Goal: Task Accomplishment & Management: Complete application form

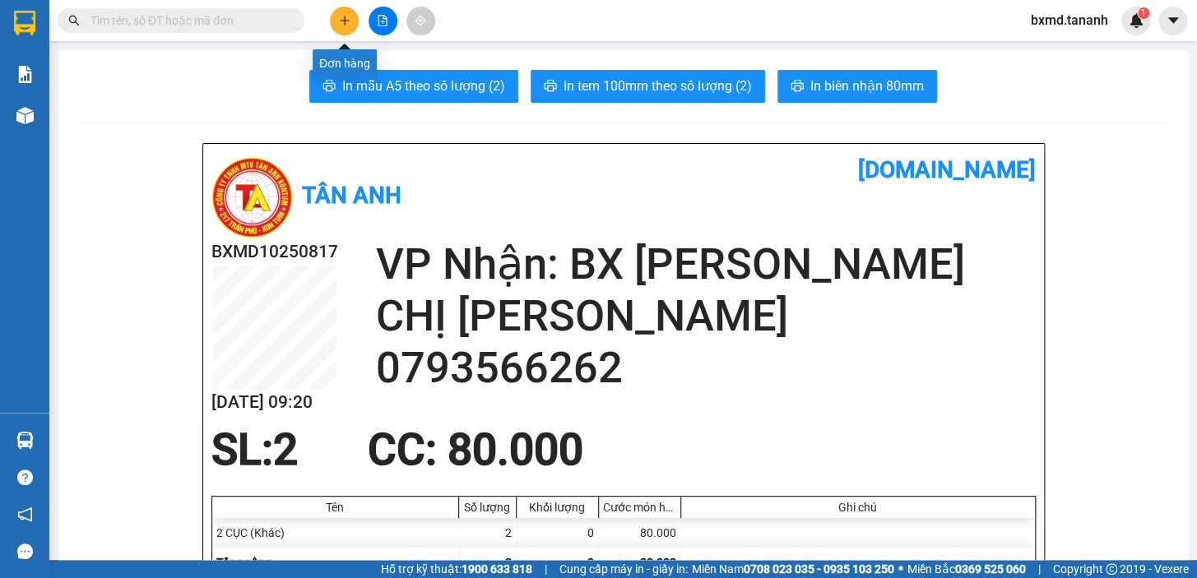
click at [351, 22] on button at bounding box center [344, 21] width 29 height 29
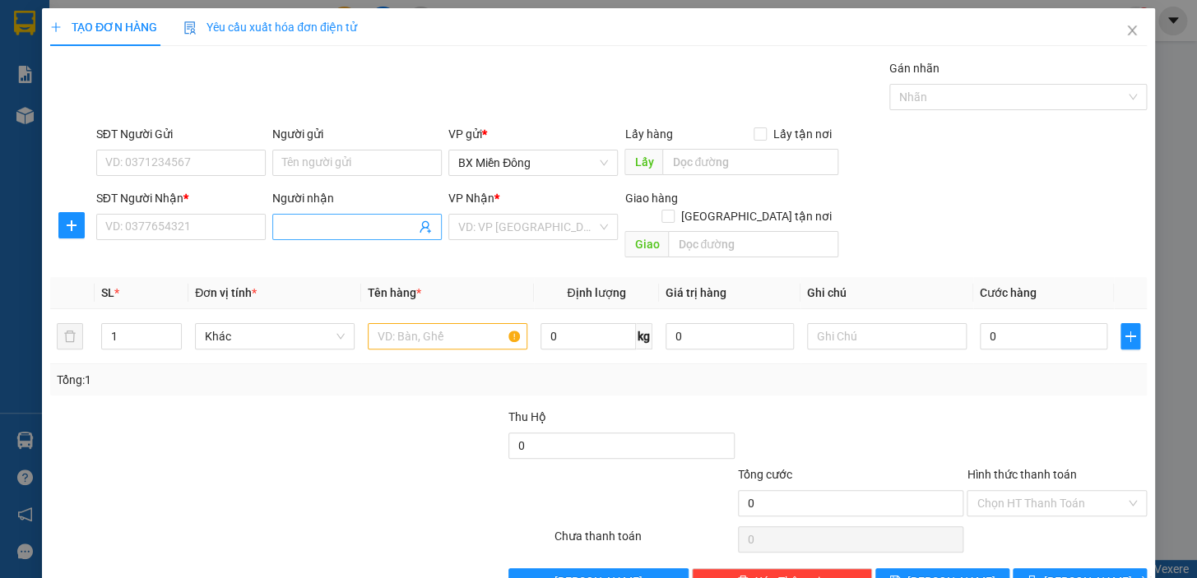
click at [323, 217] on span at bounding box center [356, 227] width 169 height 26
type input "NGA HIỆP"
click at [377, 265] on div "NPP NGA HIỆP - 0905672343" at bounding box center [356, 260] width 152 height 18
type input "0905672343"
type input "NPP NGA HIỆP"
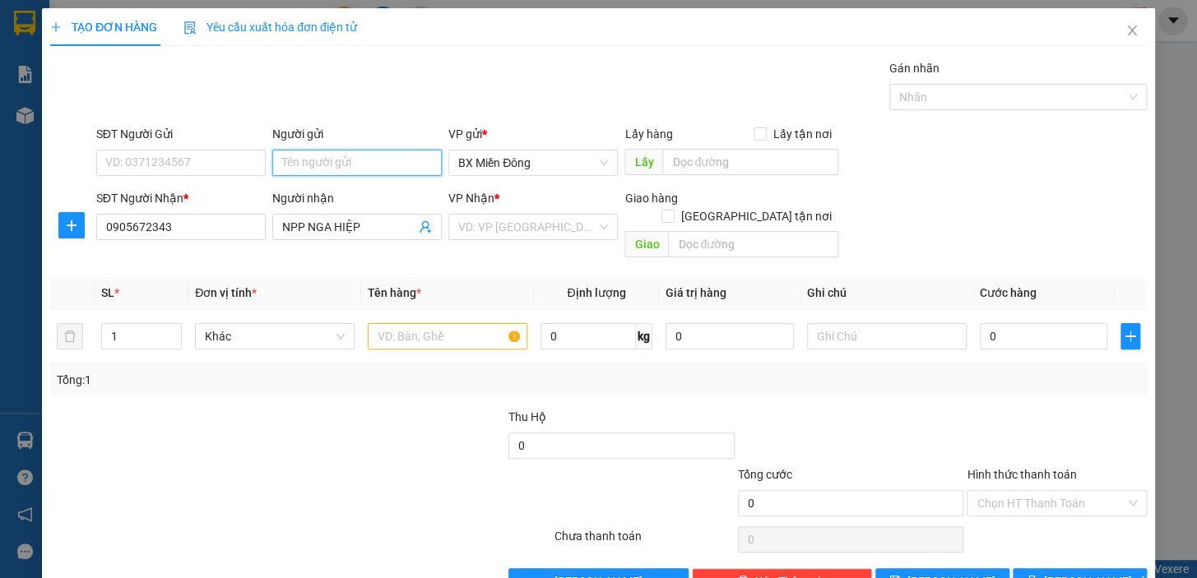
click at [296, 165] on input "Người gửi" at bounding box center [356, 163] width 169 height 26
click at [244, 171] on input "SĐT Người Gửi" at bounding box center [180, 163] width 169 height 26
click at [189, 155] on input "0336717264" at bounding box center [180, 163] width 169 height 26
type input "0336717264"
click at [524, 227] on input "search" at bounding box center [527, 227] width 138 height 25
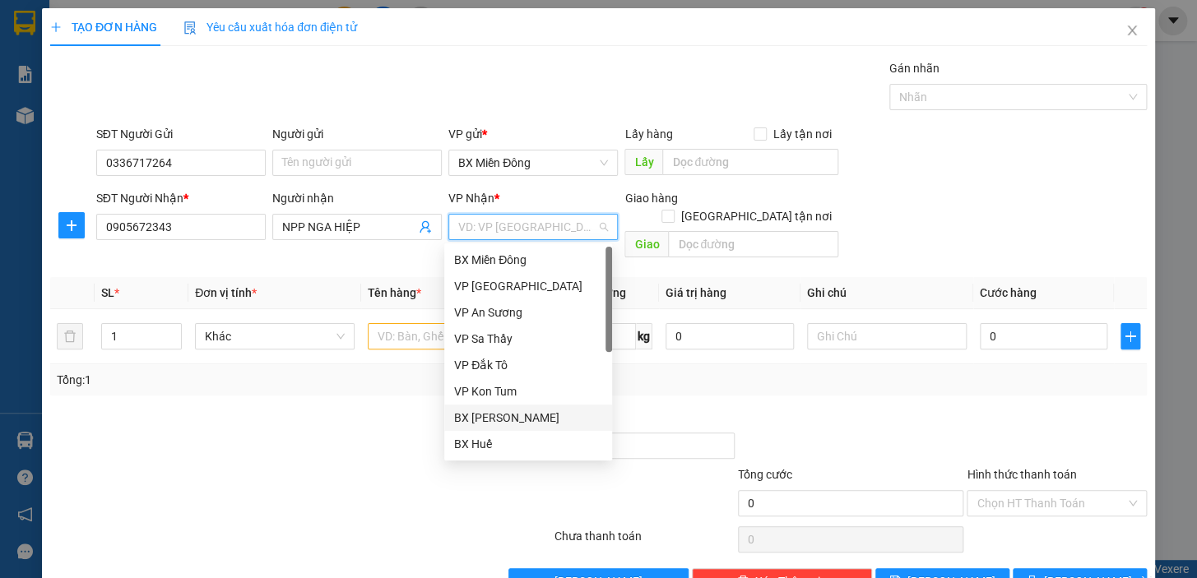
click at [499, 413] on div "BX [PERSON_NAME]" at bounding box center [528, 418] width 148 height 18
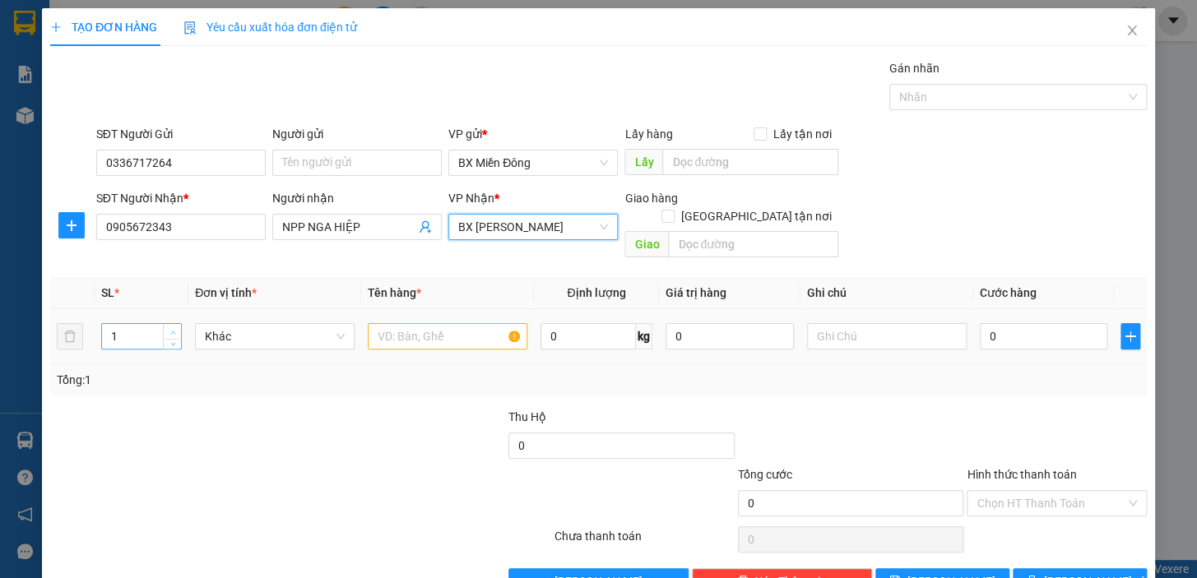
click at [179, 309] on td "1" at bounding box center [142, 336] width 94 height 55
type input "2"
click at [173, 330] on icon "up" at bounding box center [173, 333] width 6 height 6
type input "10"
click at [426, 323] on input "text" at bounding box center [448, 336] width 160 height 26
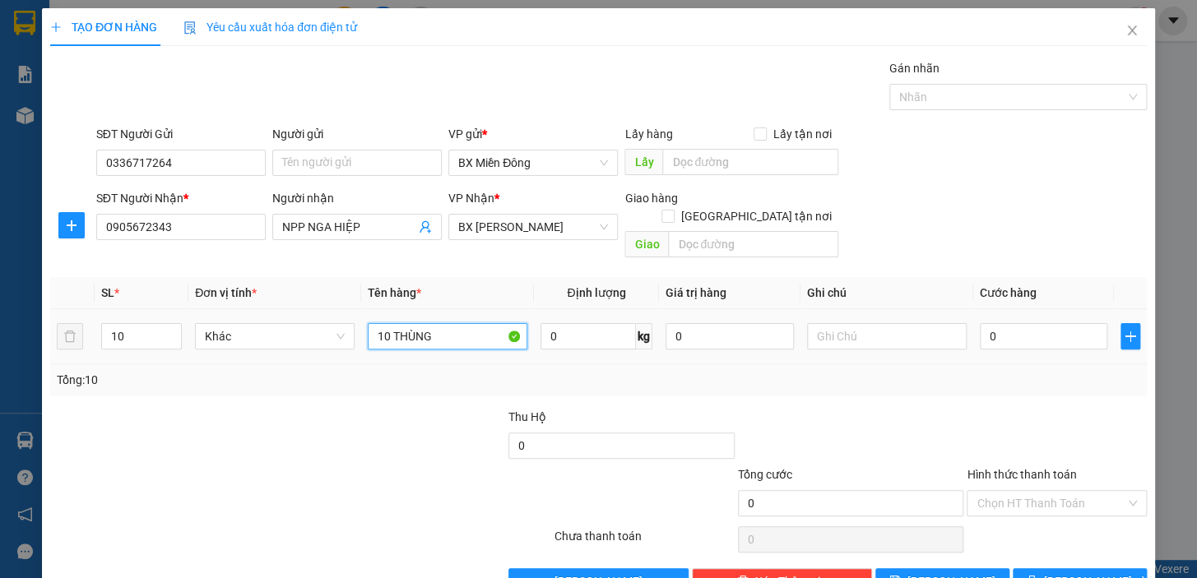
type input "10 THÙNG"
drag, startPoint x: 968, startPoint y: 323, endPoint x: 991, endPoint y: 320, distance: 24.1
click at [973, 323] on td "0" at bounding box center [1044, 336] width 142 height 55
click at [991, 323] on input "0" at bounding box center [1044, 336] width 128 height 26
type input "01"
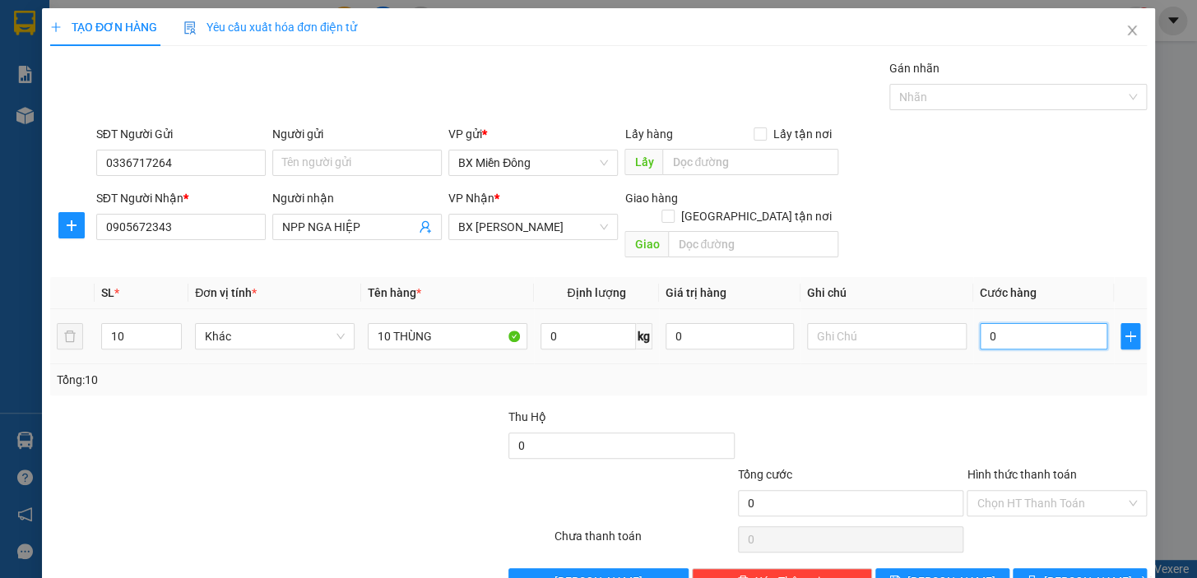
type input "1"
type input "010"
type input "10"
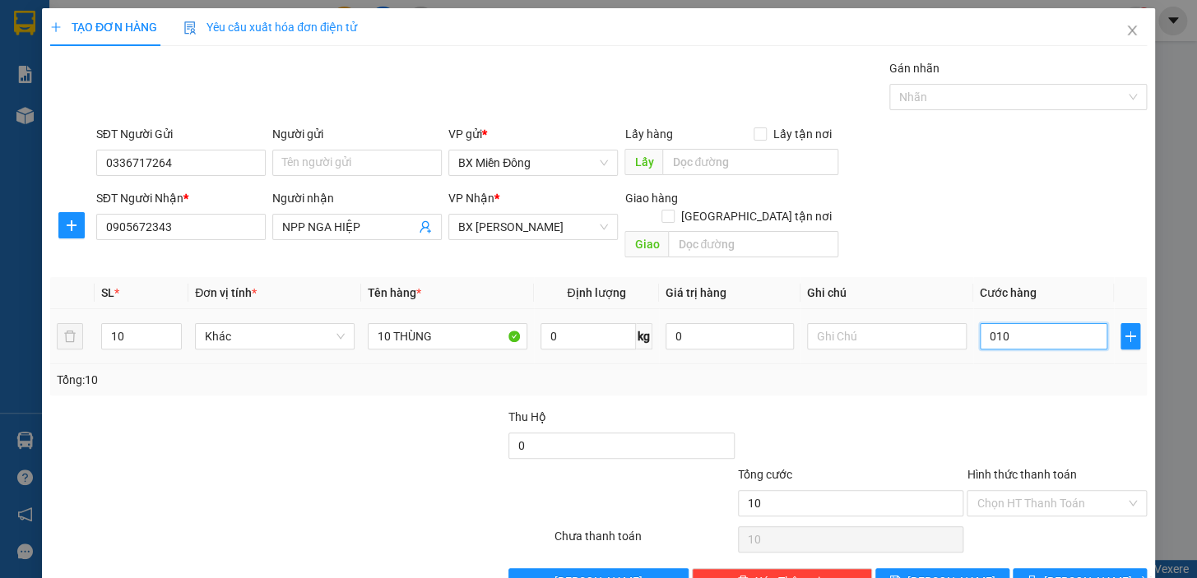
type input "0.100"
type input "100"
type input "01.000"
type input "1.000"
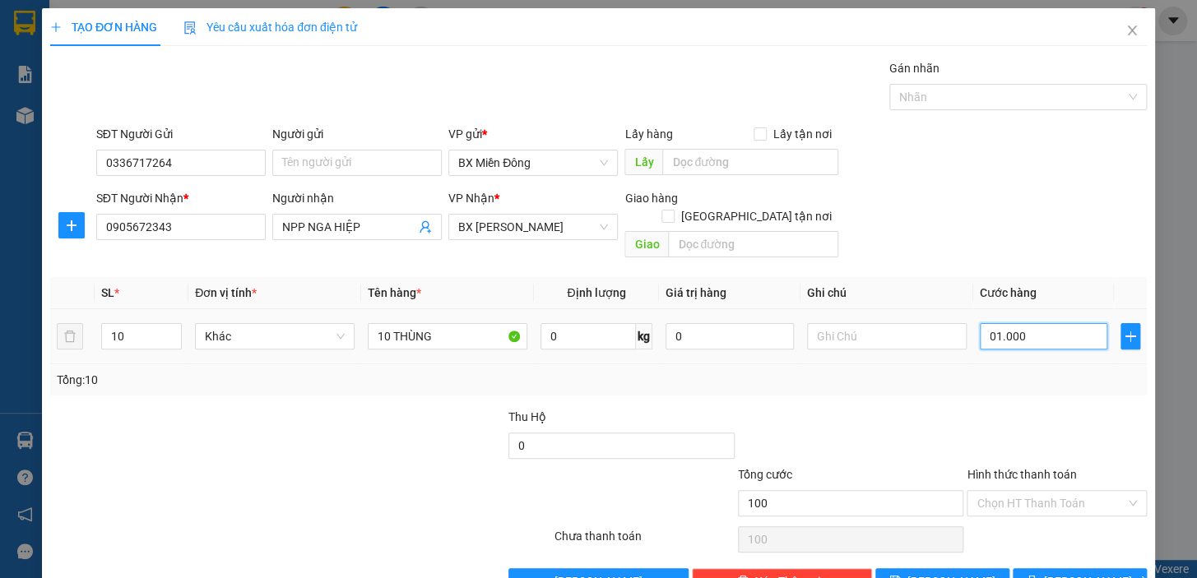
type input "1.000"
type input "010.000"
type input "10.000"
type input "0.100.000"
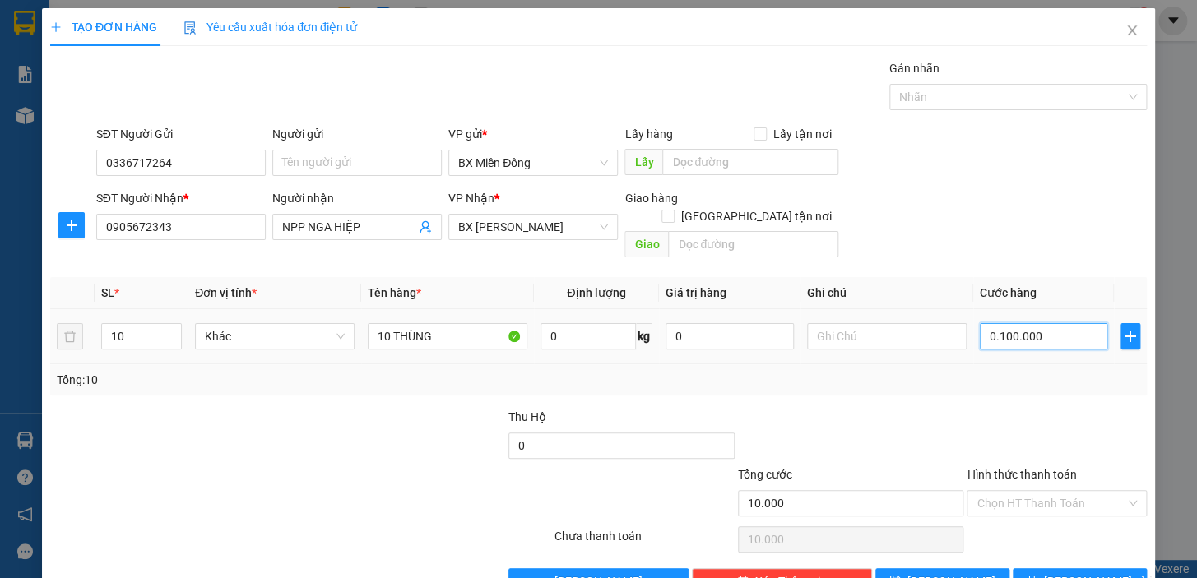
type input "100.000"
type input "01.000.000"
type input "1.000.000"
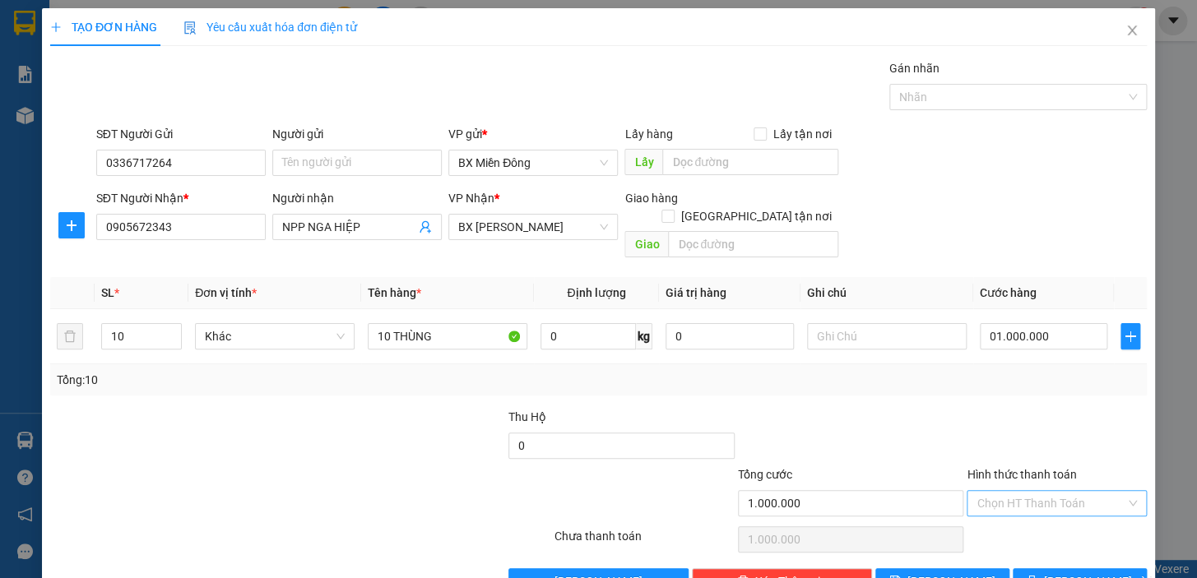
type input "1.000.000"
click at [1008, 493] on input "Hình thức thanh toán" at bounding box center [1051, 503] width 149 height 25
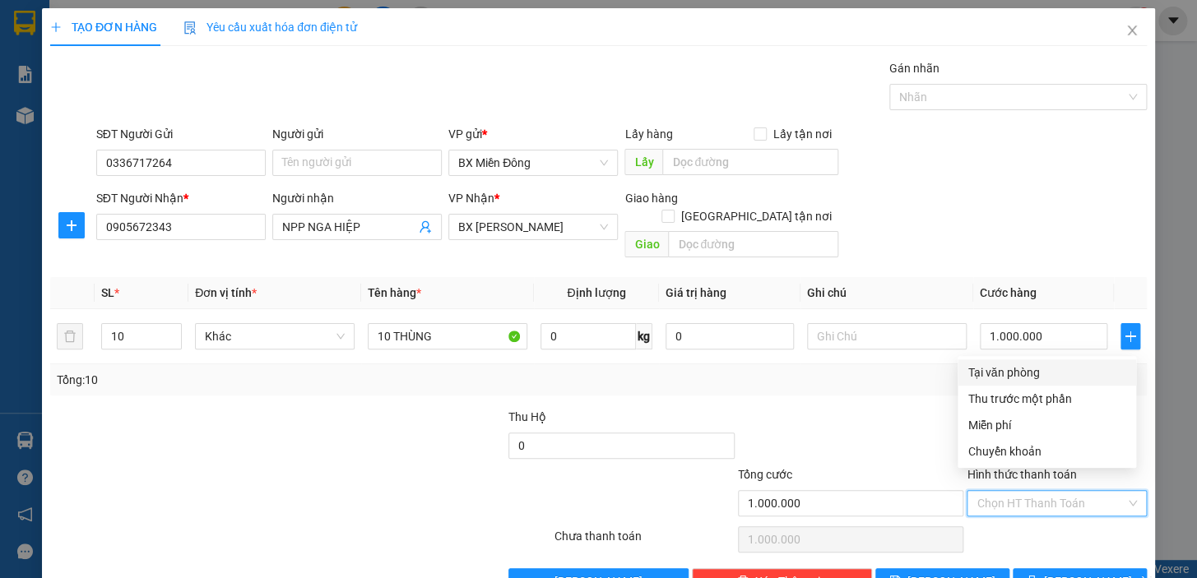
click at [1004, 374] on div "Tại văn phòng" at bounding box center [1047, 373] width 159 height 18
type input "0"
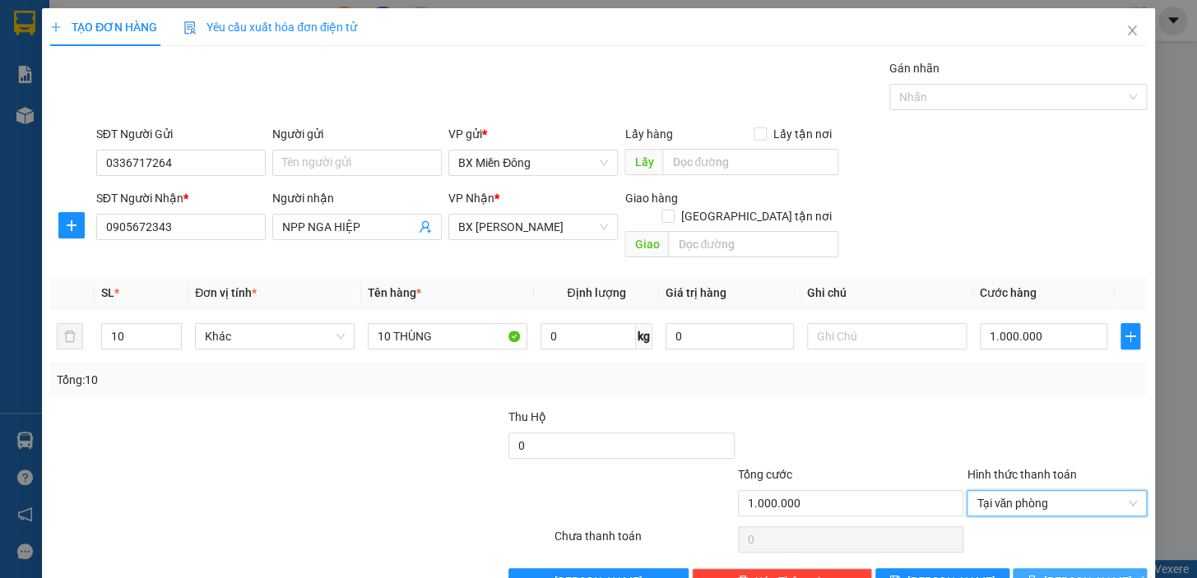
click at [1115, 569] on button "[PERSON_NAME] và In" at bounding box center [1080, 582] width 134 height 26
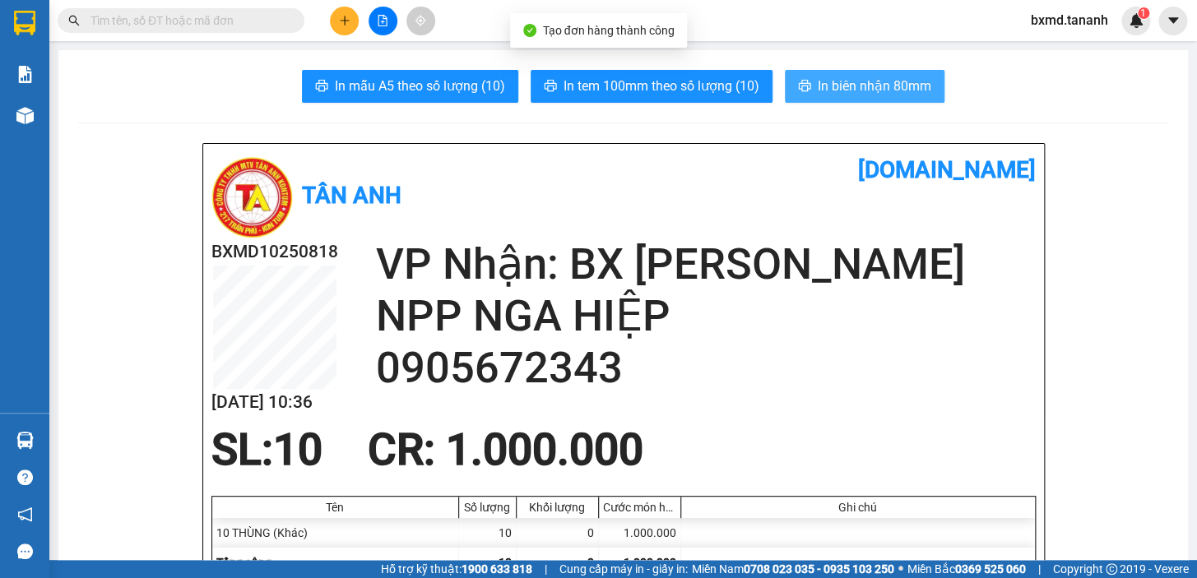
click at [838, 87] on span "In biên nhận 80mm" at bounding box center [875, 86] width 114 height 21
click at [880, 79] on span "In biên nhận 80mm" at bounding box center [875, 86] width 114 height 21
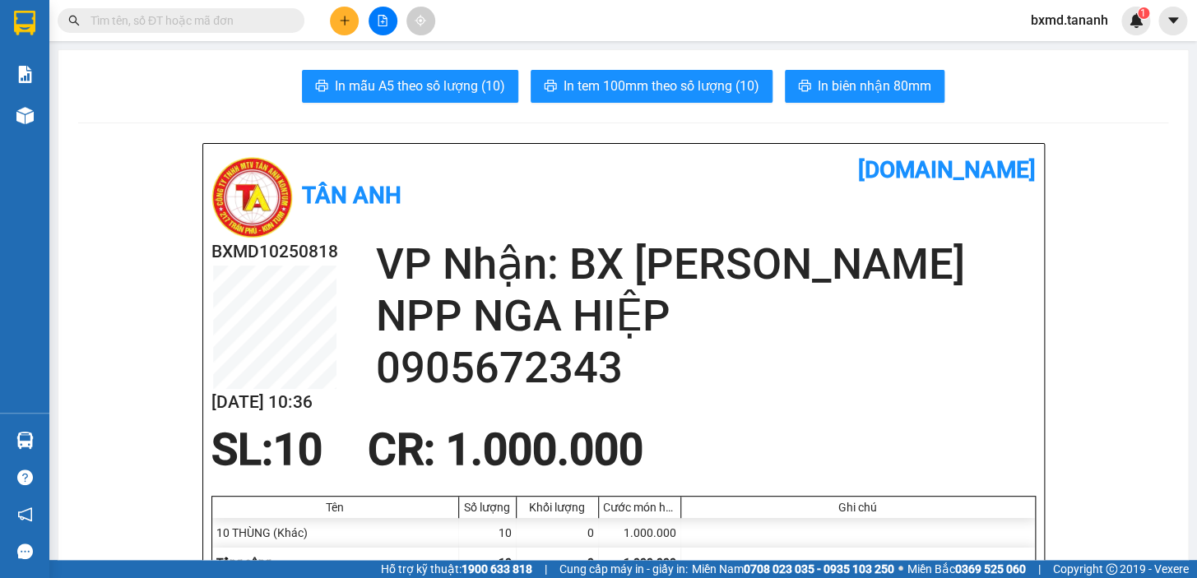
click at [344, 15] on icon "plus" at bounding box center [345, 21] width 12 height 12
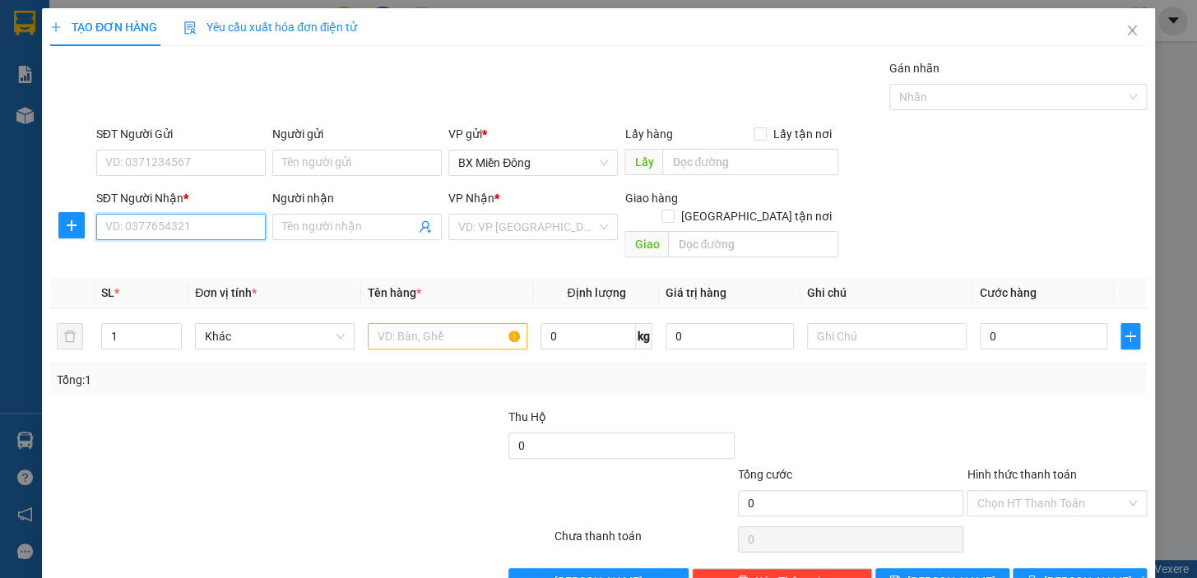
click at [217, 225] on input "SĐT Người Nhận *" at bounding box center [180, 227] width 169 height 26
type input "0898913939"
click at [307, 234] on input "Người nhận" at bounding box center [348, 227] width 133 height 18
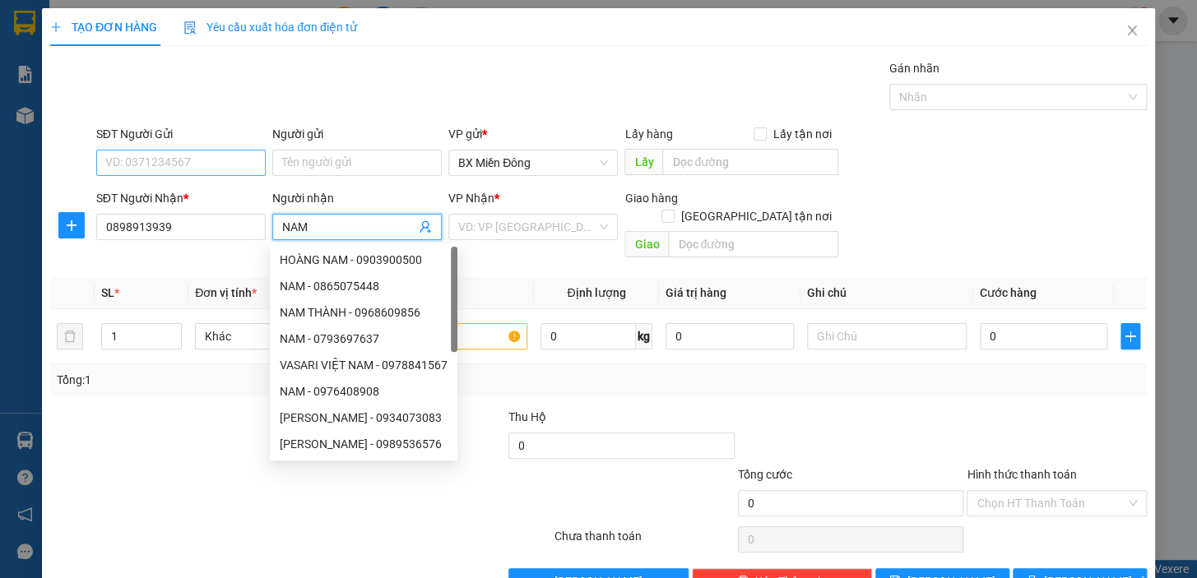
type input "NAM"
click at [255, 156] on input "SĐT Người Gửi" at bounding box center [180, 163] width 169 height 26
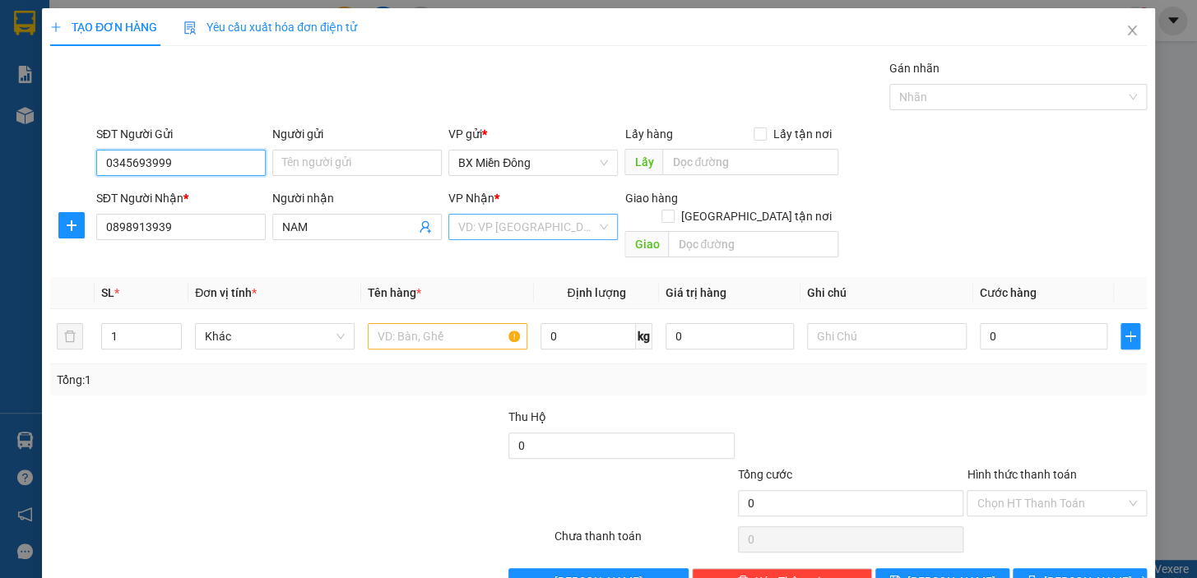
type input "0345693999"
click at [526, 222] on input "search" at bounding box center [527, 227] width 138 height 25
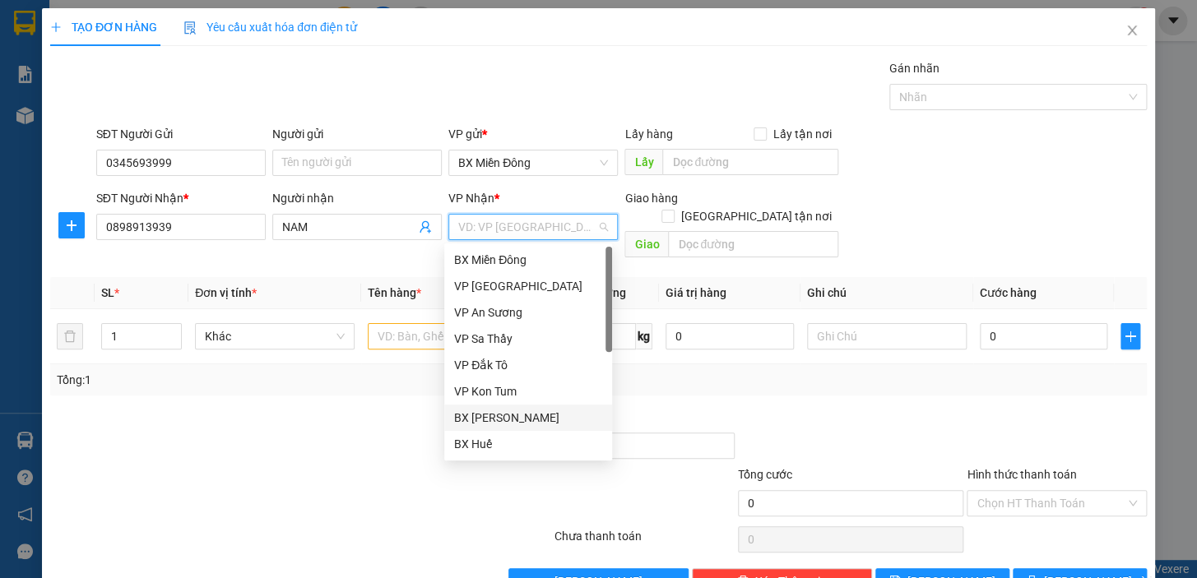
drag, startPoint x: 552, startPoint y: 415, endPoint x: 550, endPoint y: 402, distance: 13.3
click at [553, 415] on div "BX [PERSON_NAME]" at bounding box center [528, 418] width 148 height 18
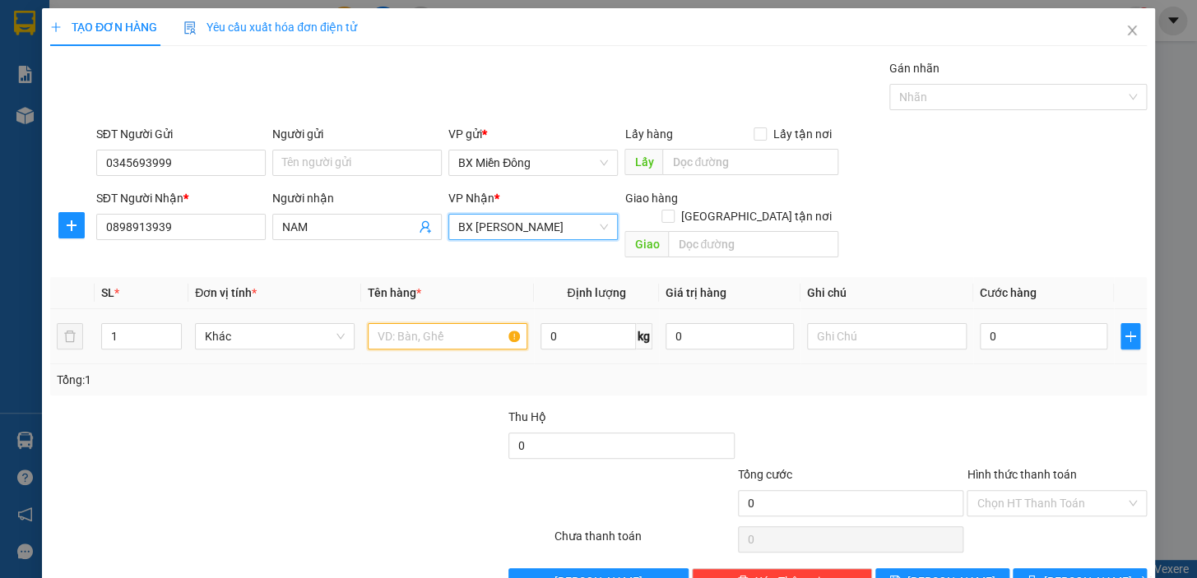
click at [449, 325] on input "text" at bounding box center [448, 336] width 160 height 26
type input "2"
type input "1 THÙNG"
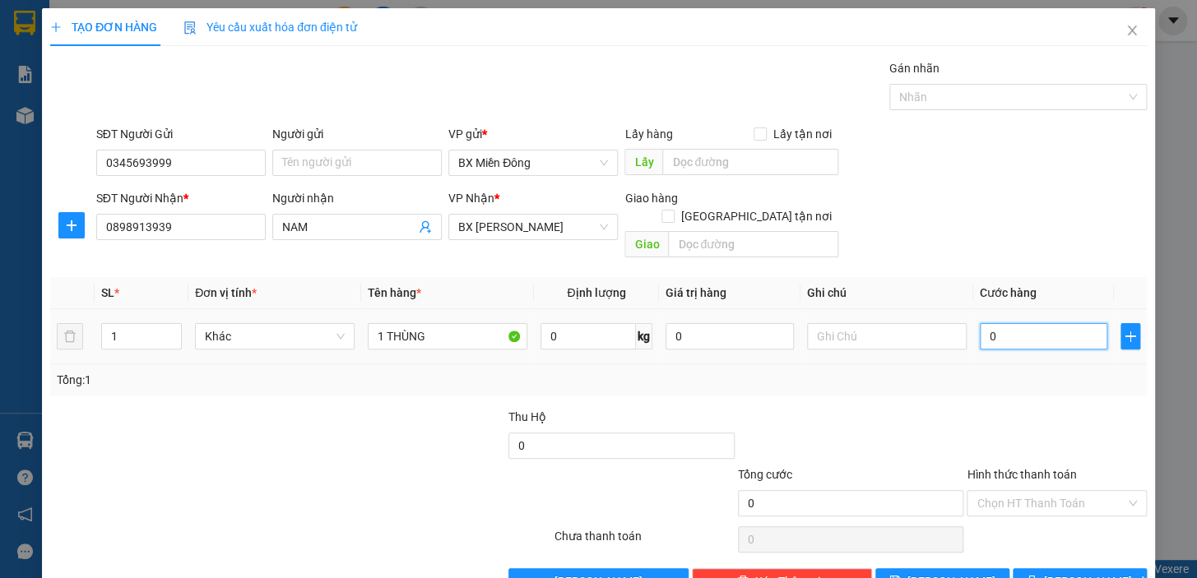
click at [996, 323] on input "0" at bounding box center [1044, 336] width 128 height 26
type input "5"
type input "50"
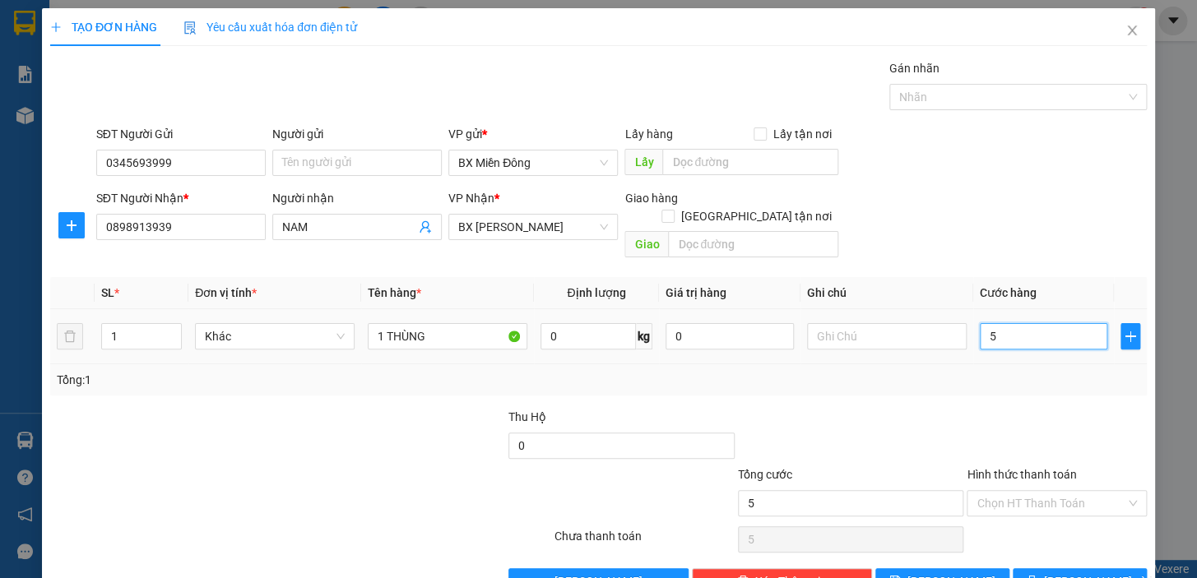
type input "50"
type input "500"
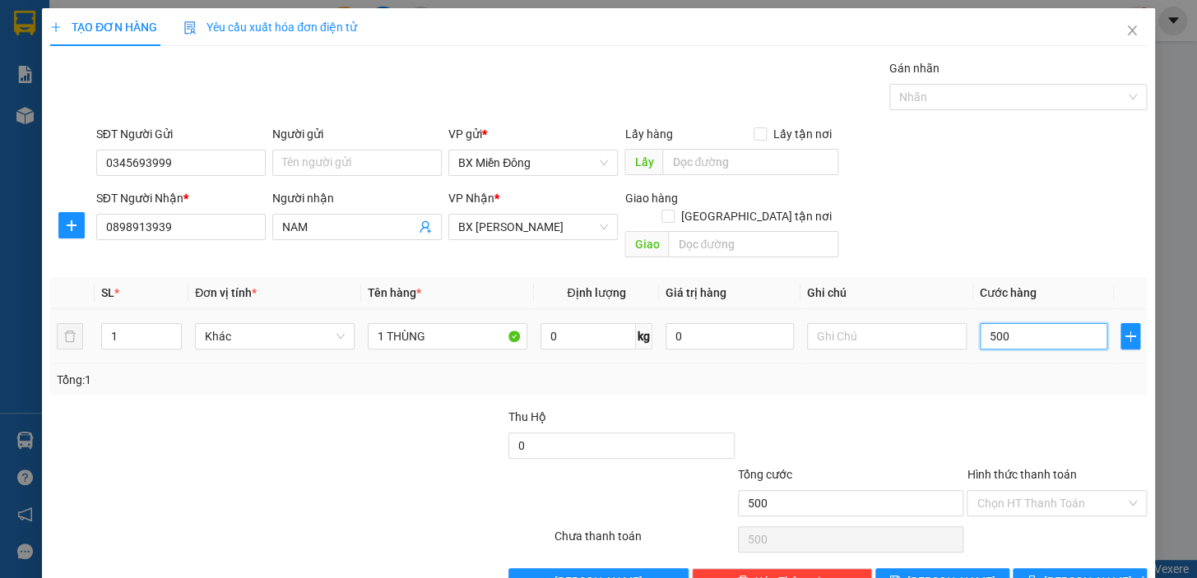
type input "5.000"
type input "50.000"
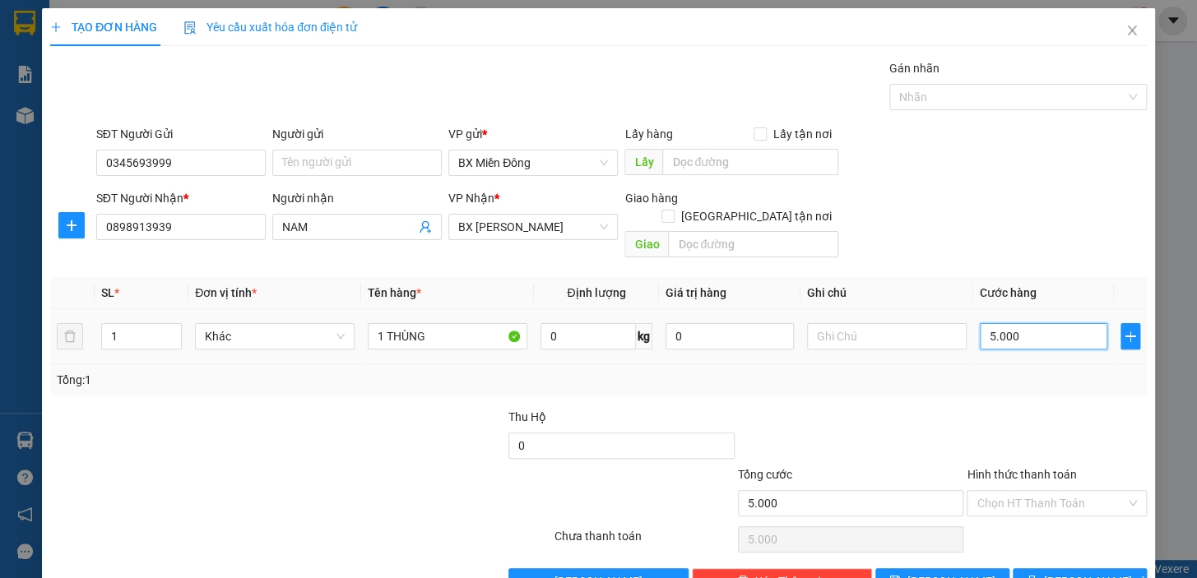
type input "50.000"
click at [1070, 573] on span "[PERSON_NAME] và In" at bounding box center [1101, 582] width 115 height 18
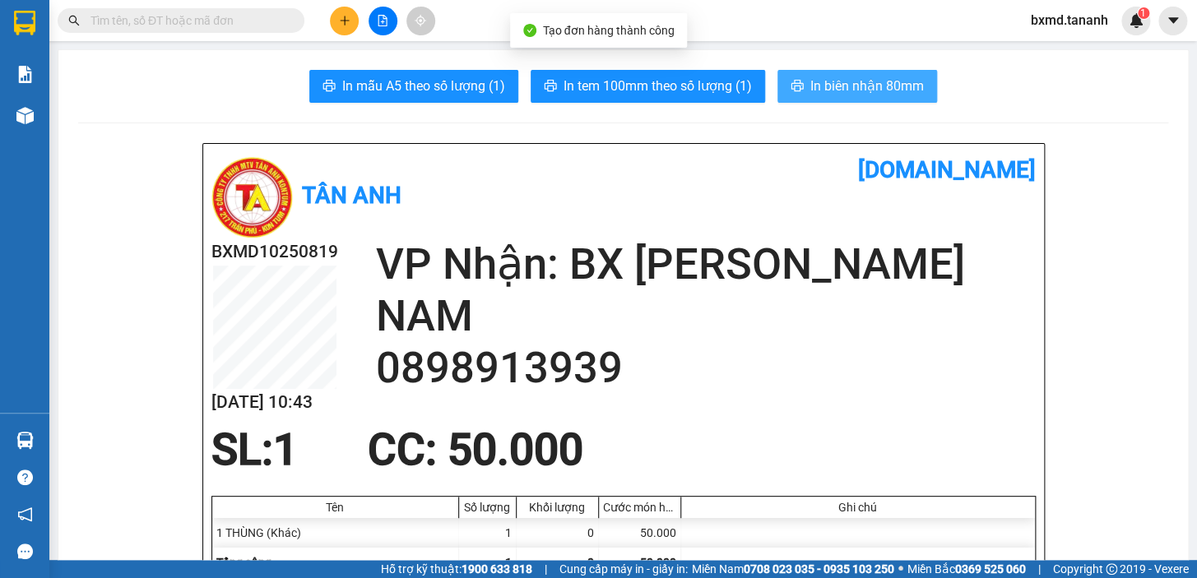
click at [807, 74] on button "In biên nhận 80mm" at bounding box center [857, 86] width 160 height 33
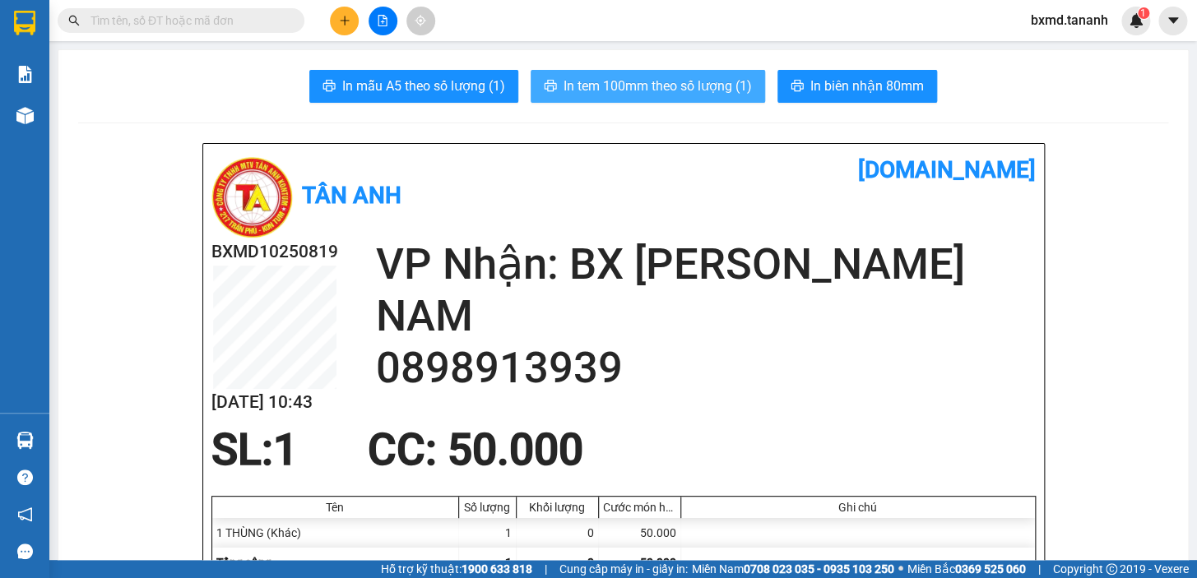
click at [651, 90] on span "In tem 100mm theo số lượng (1)" at bounding box center [658, 86] width 188 height 21
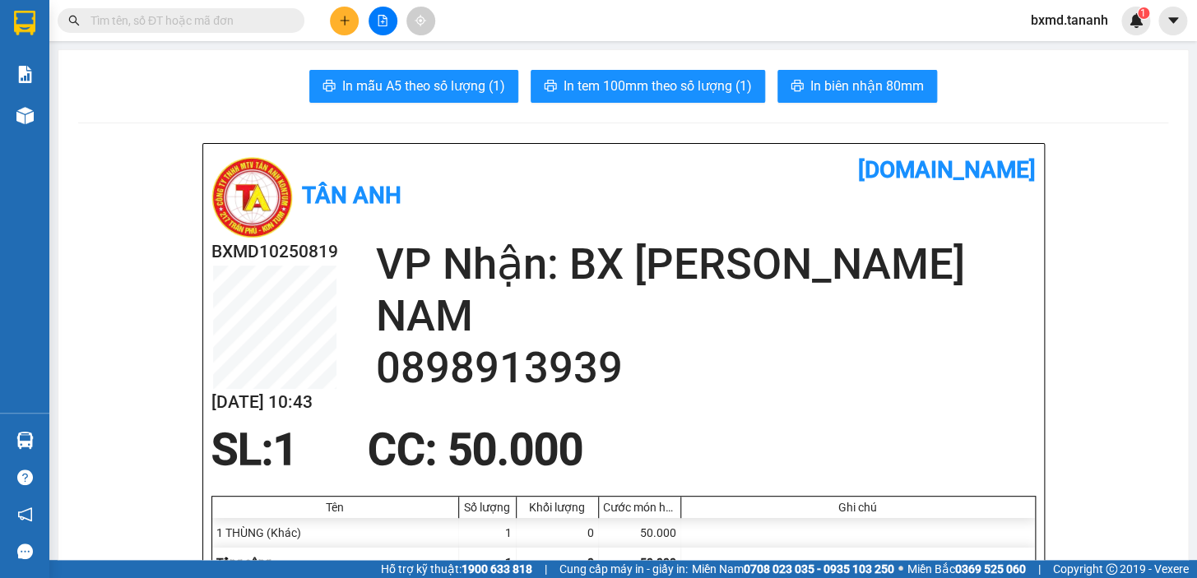
click at [341, 23] on icon "plus" at bounding box center [345, 21] width 12 height 12
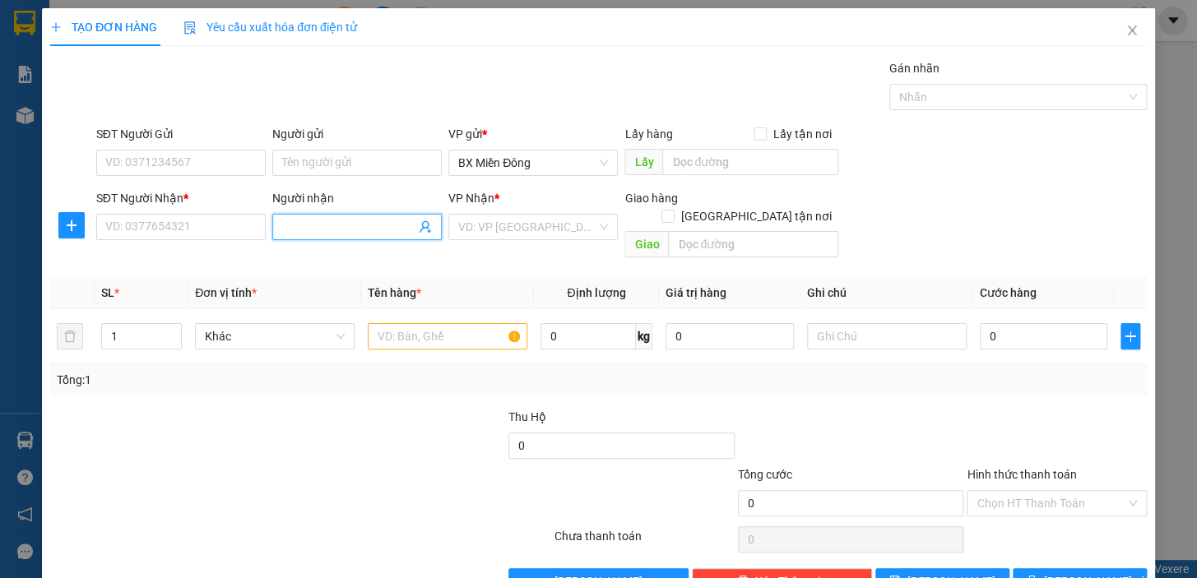
click at [350, 223] on input "Người nhận" at bounding box center [348, 227] width 133 height 18
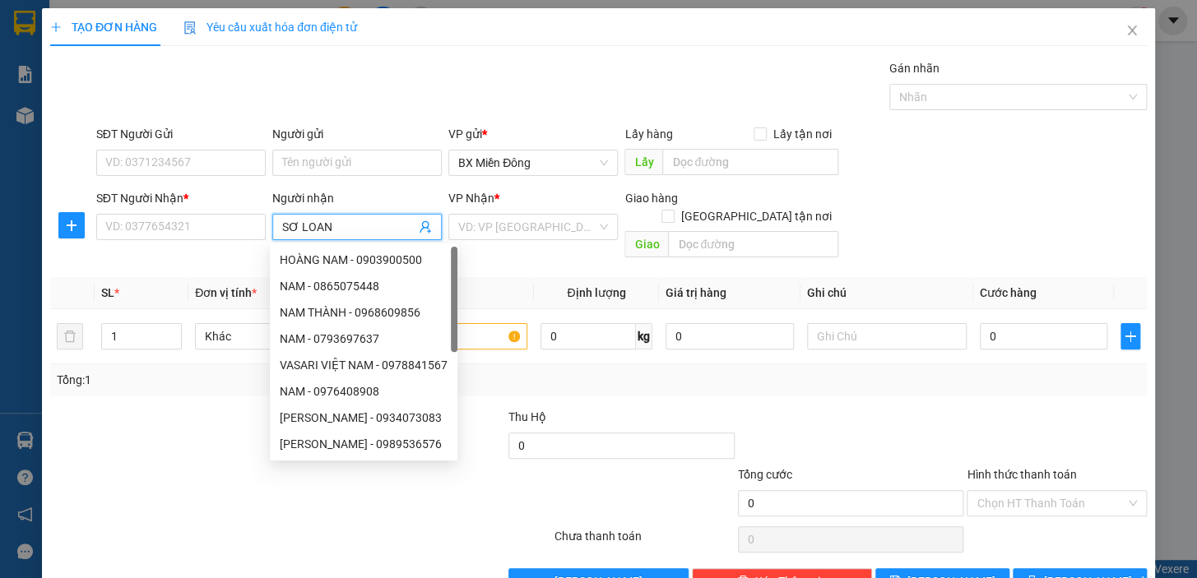
type input "SƠ LOAN"
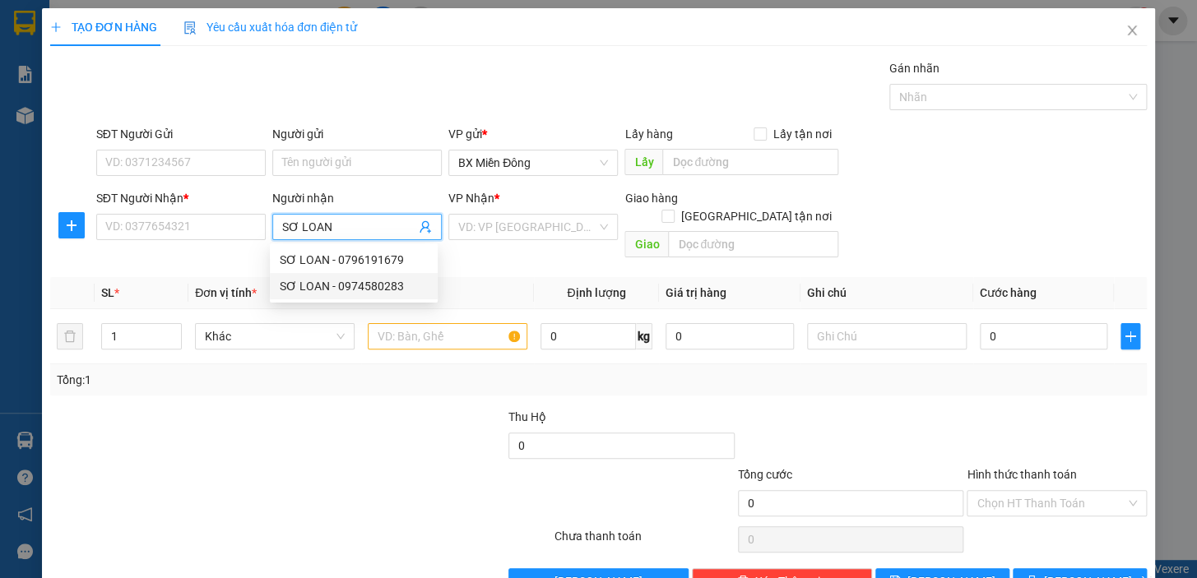
click at [300, 273] on div "SƠ LOAN - 0974580283" at bounding box center [354, 286] width 168 height 26
type input "0974580283"
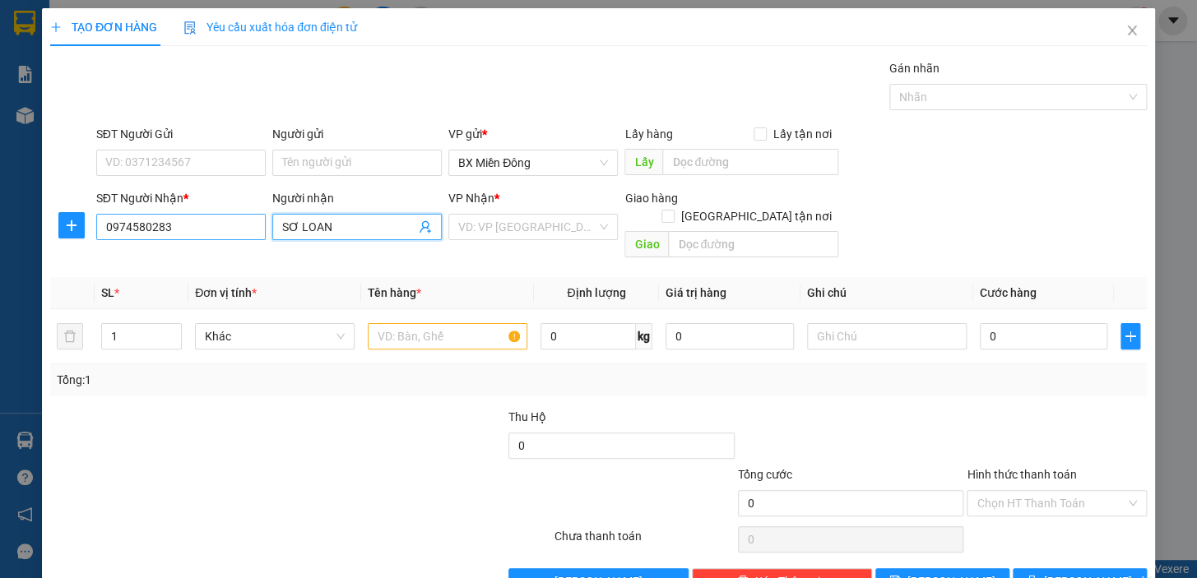
type input "SƠ LOAN"
drag, startPoint x: 218, startPoint y: 220, endPoint x: 8, endPoint y: 222, distance: 209.8
click at [8, 222] on div "TẠO ĐƠN HÀNG Yêu cầu xuất hóa đơn điện tử Transit Pickup Surcharge Ids Transit …" at bounding box center [598, 289] width 1197 height 578
click at [350, 216] on span "SƠ LOAN" at bounding box center [356, 227] width 169 height 26
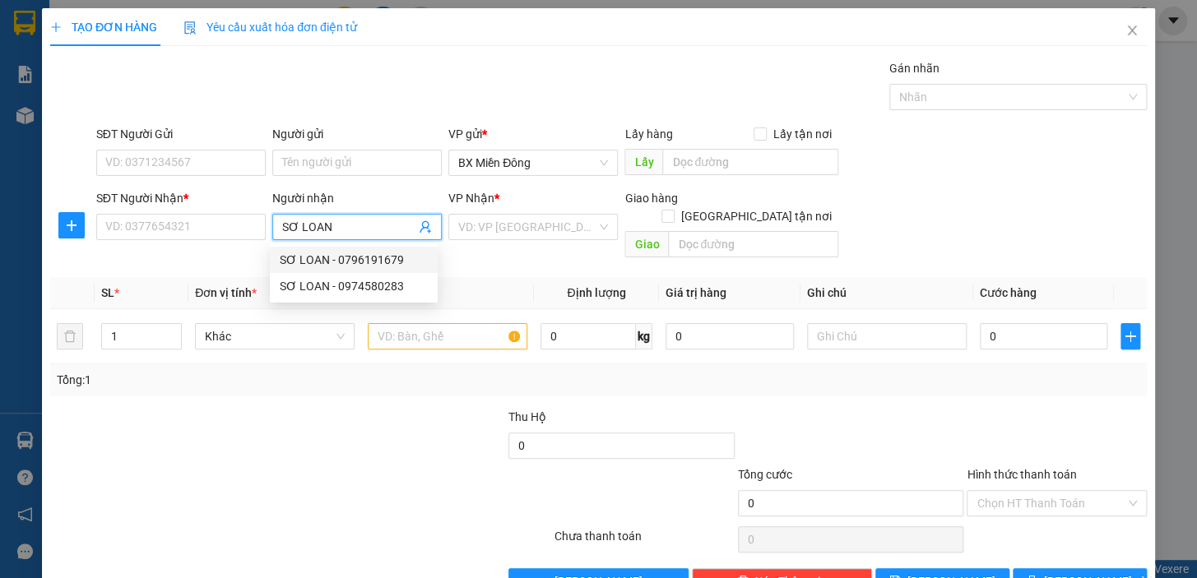
click at [354, 253] on div "SƠ LOAN - 0796191679" at bounding box center [354, 260] width 148 height 18
type input "0796191679"
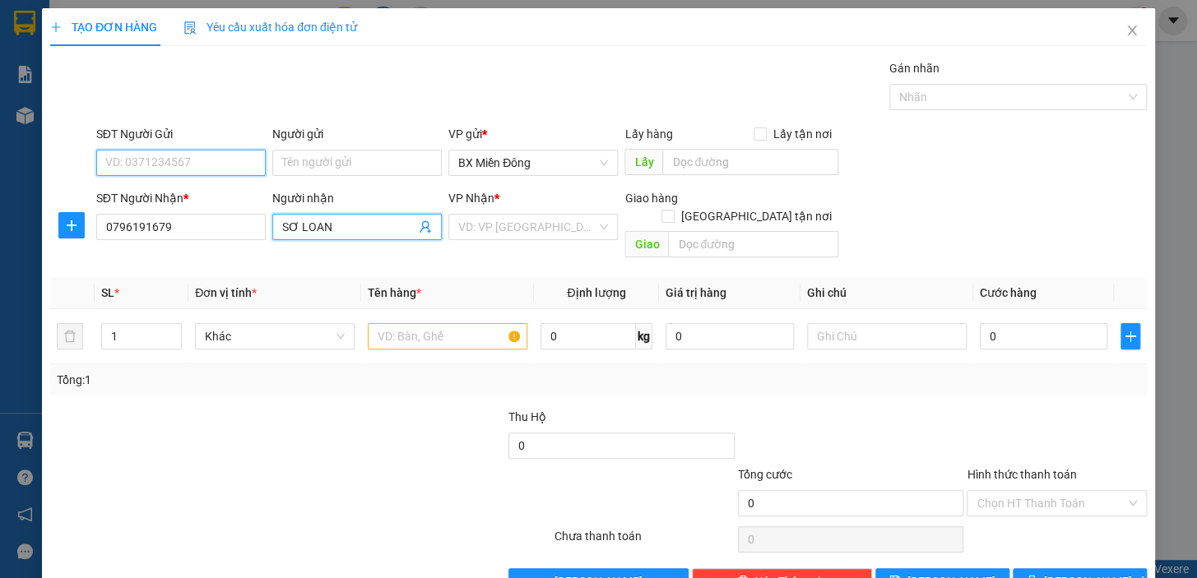
click at [225, 164] on input "SĐT Người Gửi" at bounding box center [180, 163] width 169 height 26
click at [254, 160] on input "SĐT Người Gửi" at bounding box center [180, 163] width 169 height 26
type input "0909932660"
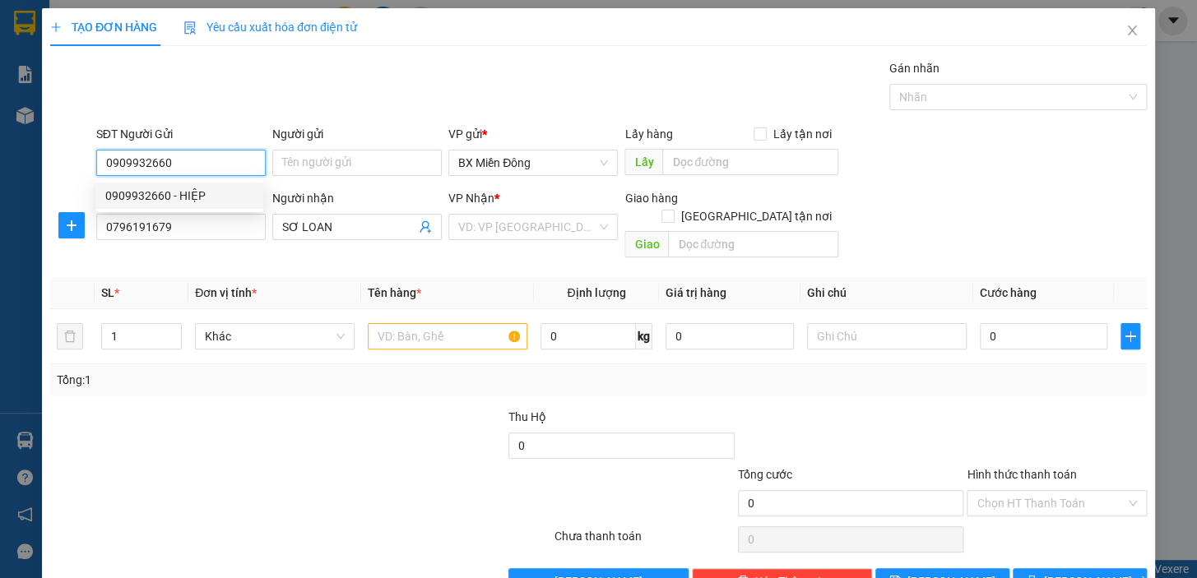
click at [191, 204] on div "0909932660 - HIỆP" at bounding box center [179, 196] width 148 height 18
type input "HIỆP"
type input "150.000"
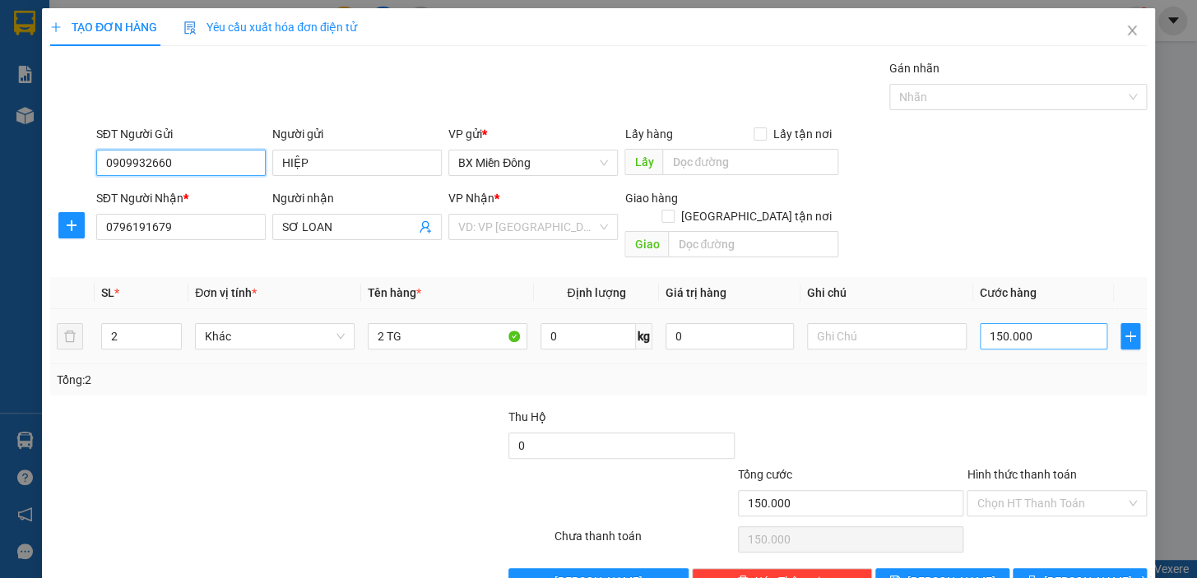
type input "0909932660"
click at [1024, 323] on input "150.000" at bounding box center [1044, 336] width 128 height 26
type input "1"
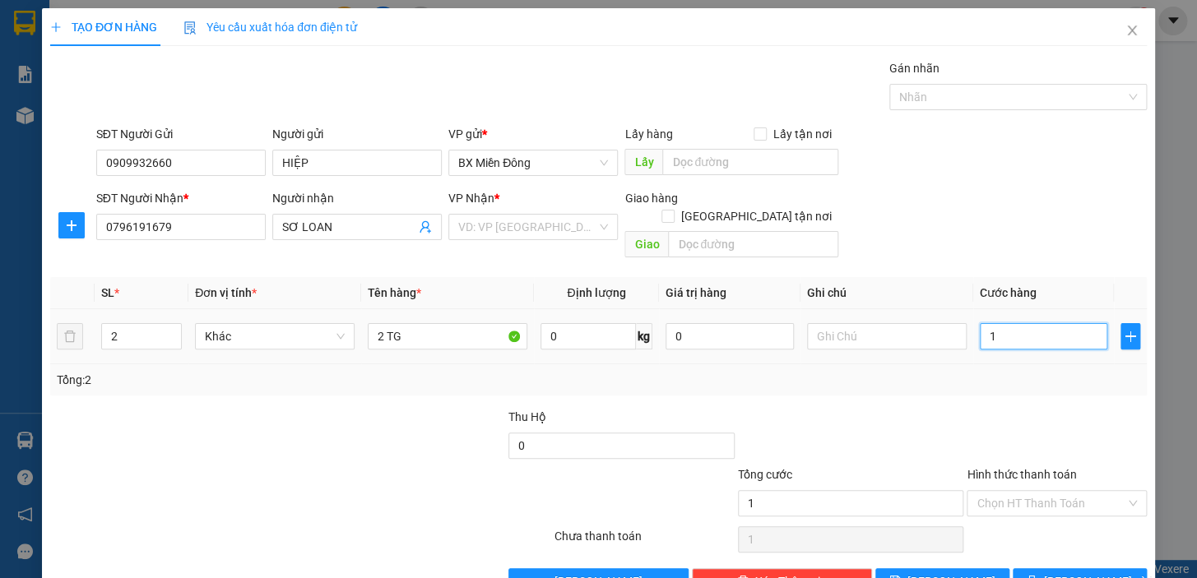
type input "10"
type input "100"
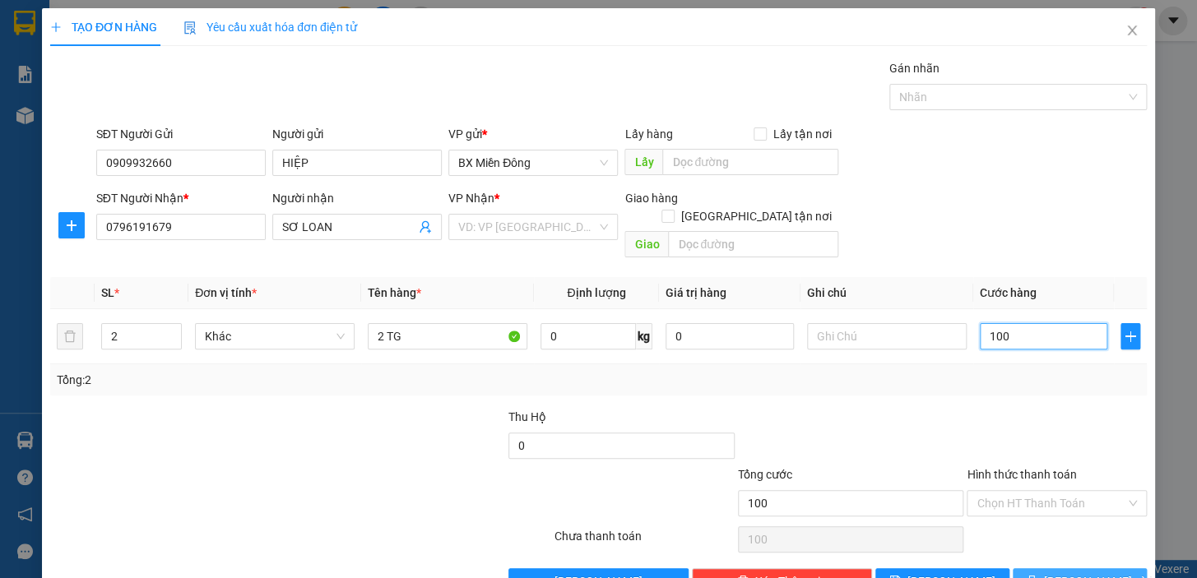
type input "100"
type input "100.000"
click at [1076, 573] on span "[PERSON_NAME] và In" at bounding box center [1101, 582] width 115 height 18
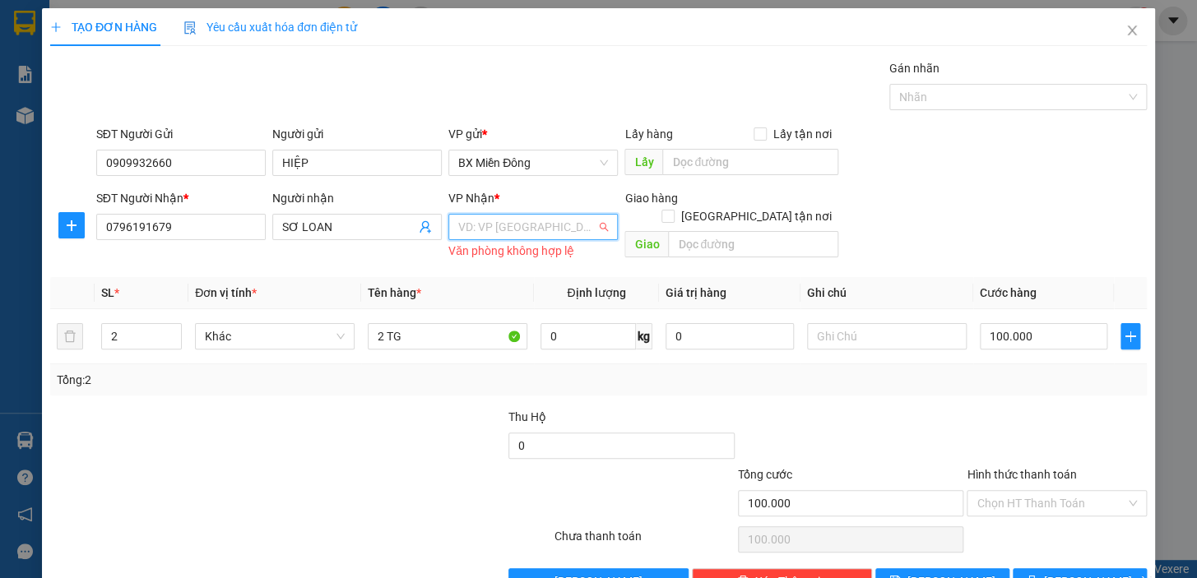
click at [574, 230] on input "search" at bounding box center [527, 227] width 138 height 25
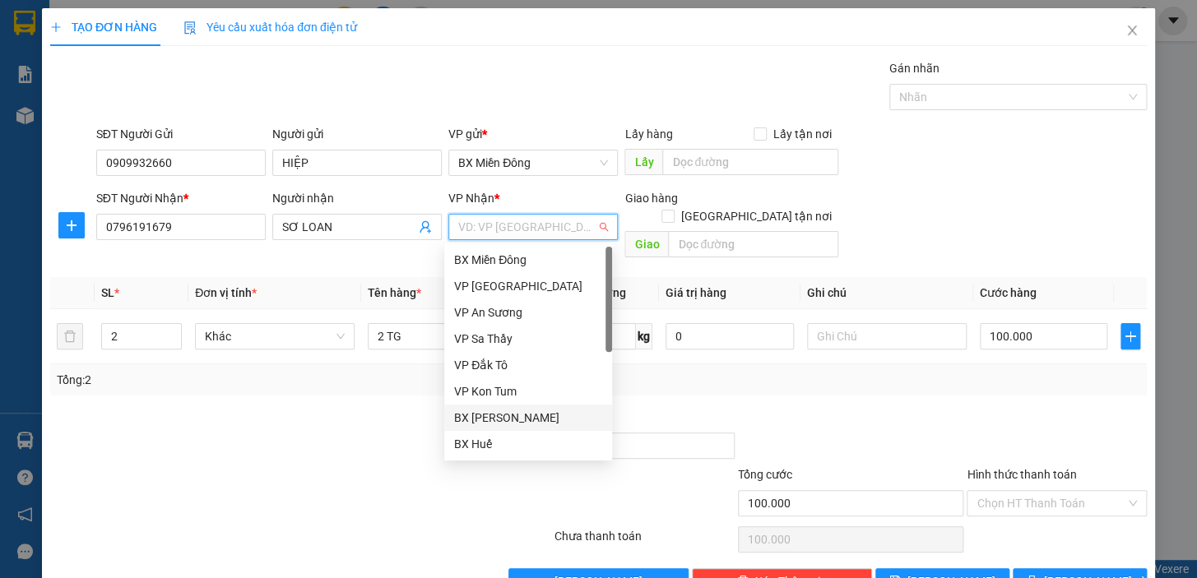
click at [551, 419] on div "BX [PERSON_NAME]" at bounding box center [528, 418] width 148 height 18
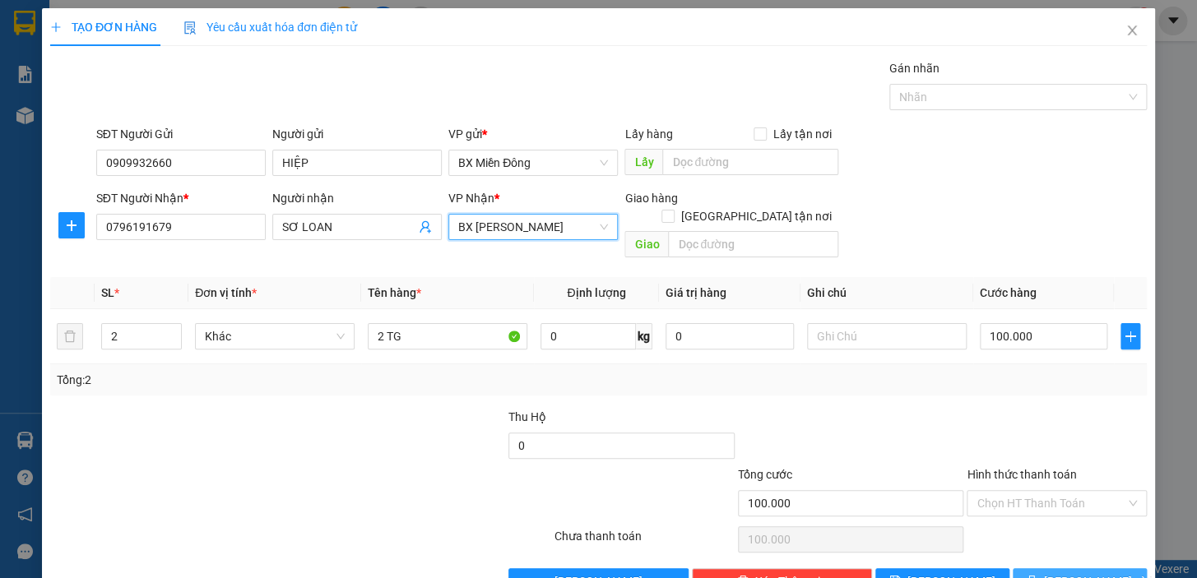
click at [1094, 573] on span "[PERSON_NAME] và In" at bounding box center [1101, 582] width 115 height 18
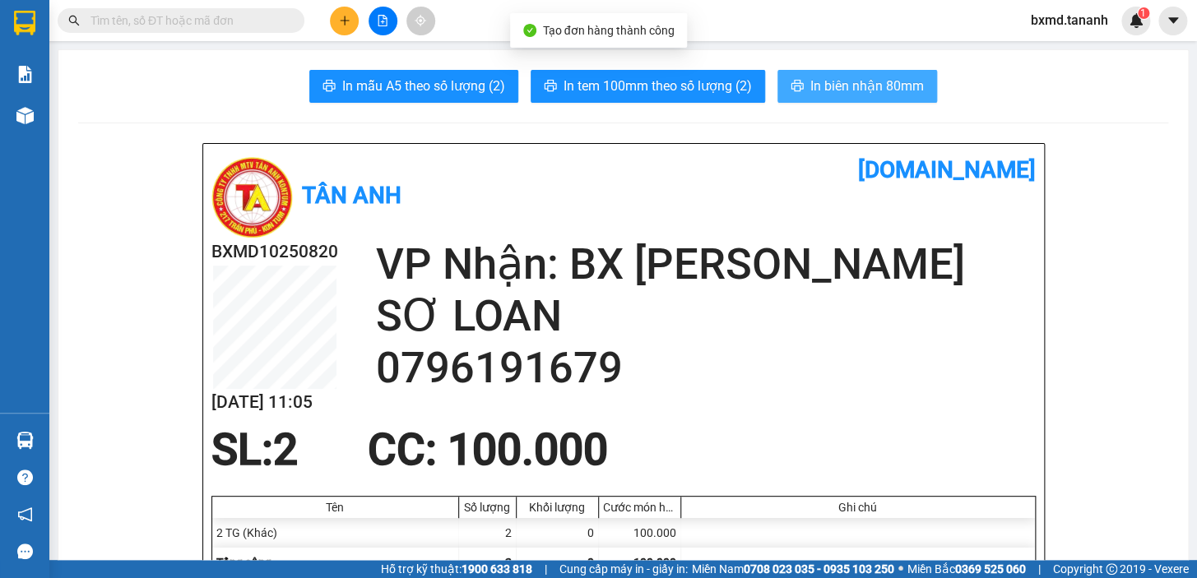
click at [888, 86] on span "In biên nhận 80mm" at bounding box center [867, 86] width 114 height 21
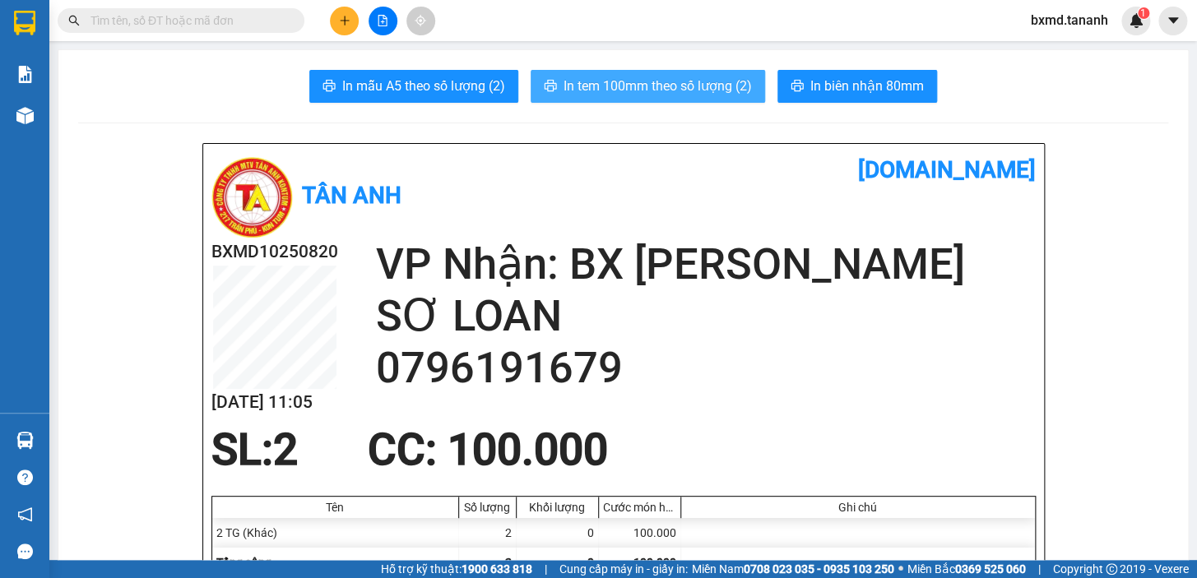
click at [715, 95] on span "In tem 100mm theo số lượng (2)" at bounding box center [658, 86] width 188 height 21
